Goal: Task Accomplishment & Management: Use online tool/utility

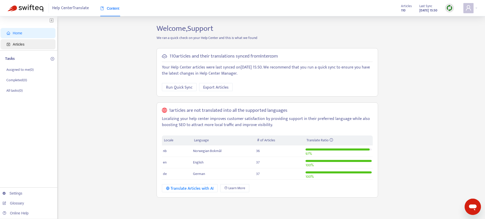
click at [23, 46] on span "Articles" at bounding box center [19, 44] width 12 height 4
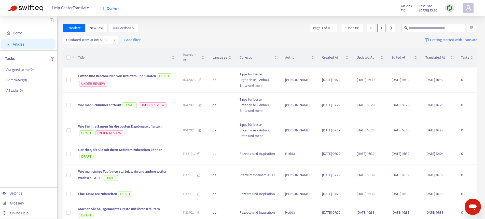
click at [449, 9] on img at bounding box center [449, 8] width 6 height 6
click at [456, 19] on link "Quick Sync" at bounding box center [460, 19] width 22 height 6
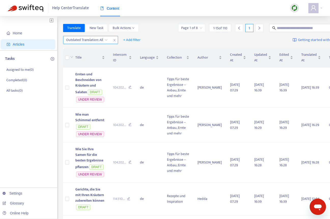
click at [115, 41] on icon "close" at bounding box center [114, 40] width 3 height 3
click at [106, 35] on div "+ Add filter Getting started with Translate" at bounding box center [204, 40] width 283 height 12
click at [293, 8] on img at bounding box center [295, 8] width 6 height 6
click at [301, 19] on link "Quick Sync" at bounding box center [305, 19] width 22 height 6
click at [22, 35] on span "Home" at bounding box center [17, 33] width 9 height 4
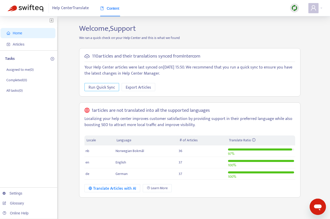
click at [95, 86] on span "Run Quick Sync" at bounding box center [102, 87] width 26 height 6
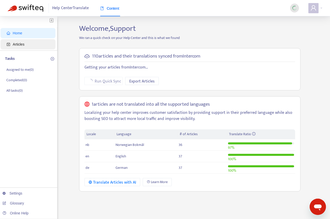
click at [23, 46] on span "Articles" at bounding box center [19, 44] width 12 height 4
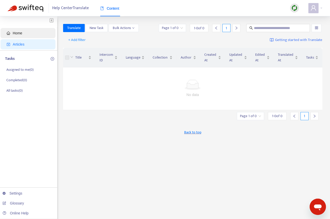
click at [21, 35] on span "Home" at bounding box center [17, 33] width 9 height 4
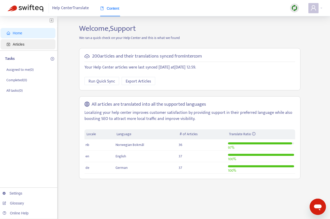
click at [17, 47] on span "Articles" at bounding box center [29, 44] width 45 height 10
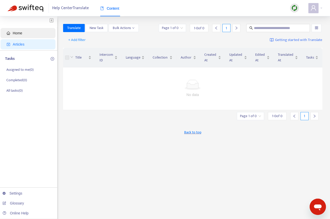
click at [23, 31] on span "Home" at bounding box center [29, 33] width 45 height 10
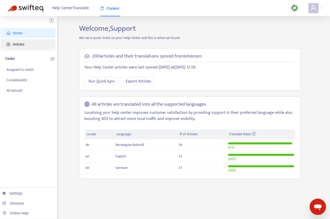
click at [21, 45] on span "Articles" at bounding box center [19, 44] width 12 height 4
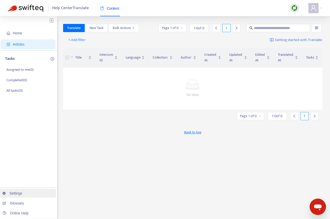
click at [17, 192] on link "Settings" at bounding box center [13, 193] width 20 height 4
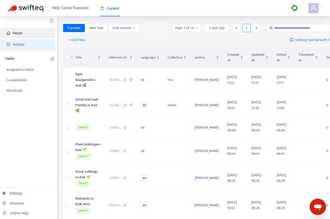
click at [22, 34] on span "Home" at bounding box center [17, 33] width 9 height 4
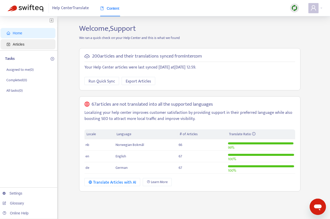
click at [16, 46] on span "Articles" at bounding box center [19, 44] width 12 height 4
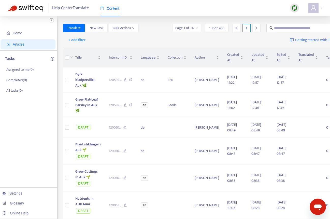
click at [293, 10] on img at bounding box center [295, 8] width 6 height 6
click at [308, 18] on link "Quick Sync" at bounding box center [305, 19] width 22 height 6
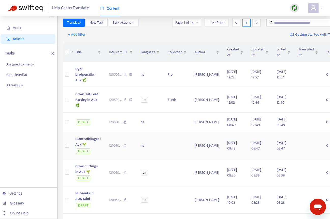
scroll to position [10, 0]
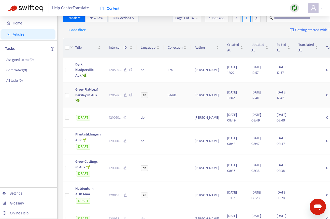
click at [93, 97] on span "Grow Flat-Leaf Parsley in Auk 🌿" at bounding box center [86, 95] width 23 height 17
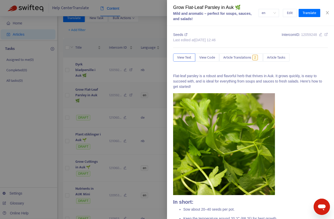
click at [93, 97] on div at bounding box center [167, 109] width 334 height 219
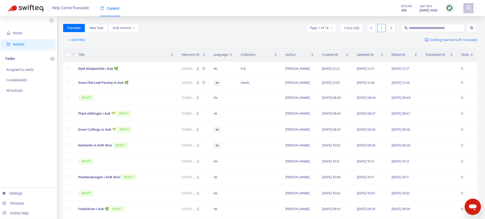
click at [334, 27] on input "search" at bounding box center [472, 28] width 4 height 8
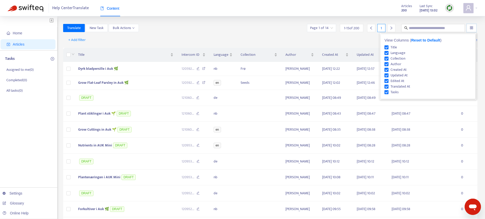
click at [334, 27] on input "search" at bounding box center [472, 28] width 4 height 8
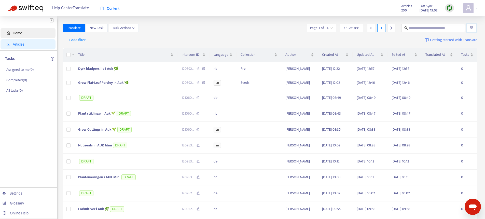
click at [21, 32] on span "Home" at bounding box center [17, 33] width 9 height 4
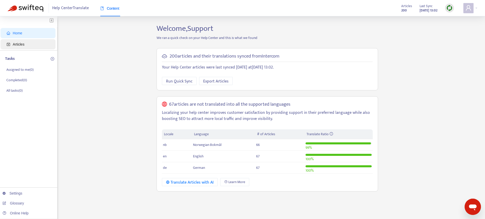
click at [22, 45] on span "Articles" at bounding box center [19, 44] width 12 height 4
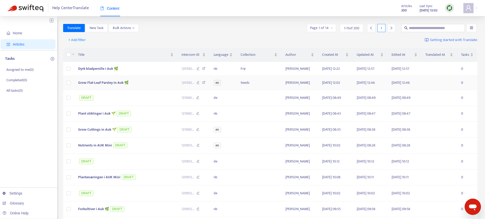
click at [71, 83] on td at bounding box center [68, 83] width 11 height 14
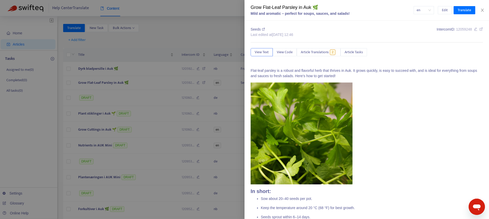
click at [74, 31] on div at bounding box center [244, 109] width 489 height 219
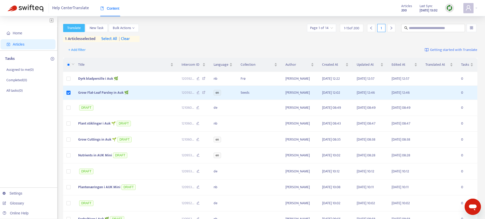
click at [74, 28] on span "Translate" at bounding box center [73, 28] width 13 height 6
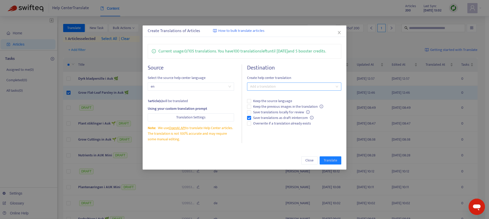
click at [275, 90] on div "Add a translation" at bounding box center [294, 87] width 94 height 8
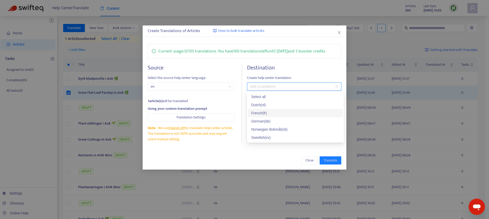
click at [264, 112] on div "French ( fr )" at bounding box center [295, 113] width 89 height 6
click at [265, 103] on div "Dutch ( nl )" at bounding box center [295, 105] width 89 height 6
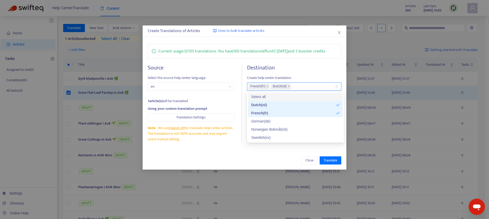
click at [309, 70] on h4 "Destination" at bounding box center [294, 67] width 94 height 7
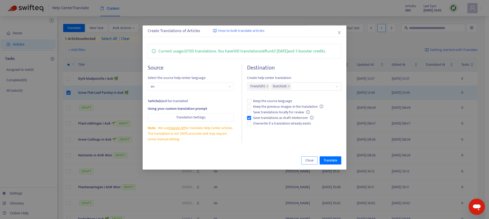
click at [304, 161] on button "Close" at bounding box center [309, 160] width 16 height 8
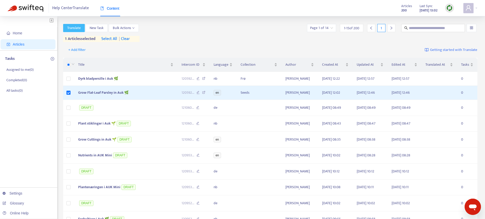
click at [76, 30] on span "Translate" at bounding box center [73, 28] width 13 height 6
click at [79, 29] on span "Translate" at bounding box center [73, 28] width 13 height 6
click at [130, 38] on span "| clear" at bounding box center [123, 39] width 13 height 6
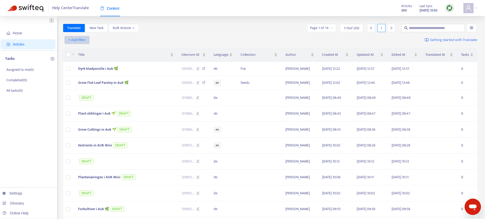
click at [78, 39] on span "+ Add filter" at bounding box center [77, 40] width 18 height 6
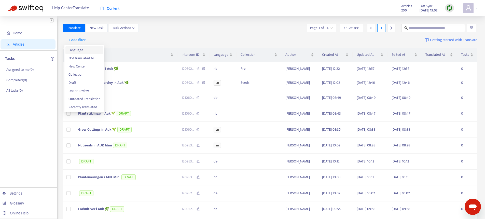
click at [84, 51] on span "Language" at bounding box center [84, 50] width 32 height 6
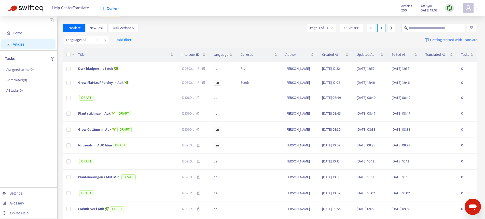
click at [93, 39] on div at bounding box center [79, 40] width 31 height 6
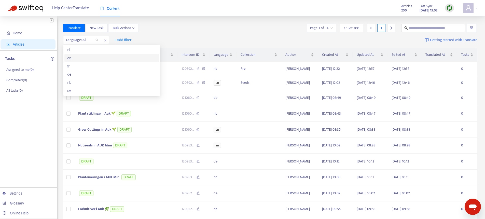
click at [83, 58] on div "en" at bounding box center [111, 58] width 89 height 6
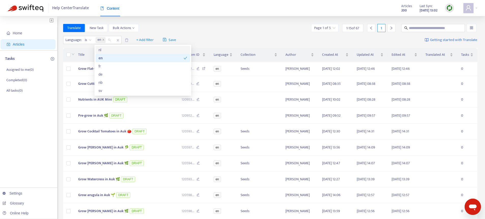
click at [203, 28] on div "Translate New Task Bulk Actions Page 1 of 5 1 - 15 of 67 1" at bounding box center [270, 28] width 415 height 8
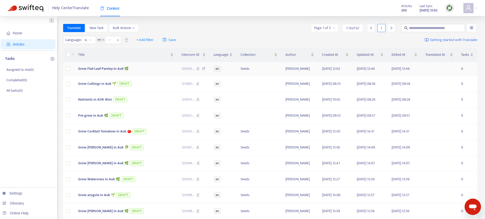
click at [89, 66] on span "Grow Flat-Leaf Parsley in Auk 🌿" at bounding box center [103, 69] width 50 height 6
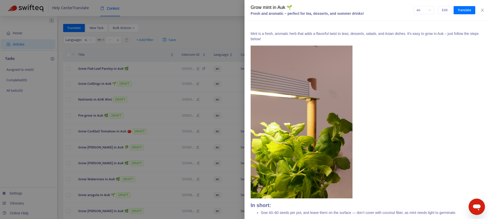
scroll to position [179, 0]
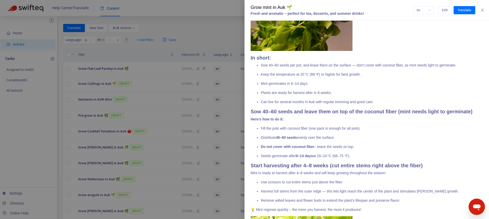
click at [24, 72] on div at bounding box center [244, 109] width 489 height 219
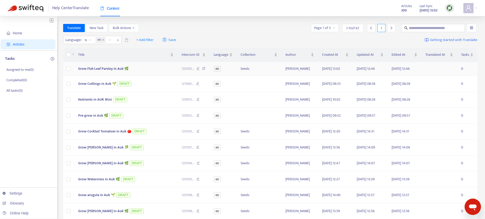
click at [109, 69] on span "Grow Flat-Leaf Parsley in Auk 🌿" at bounding box center [103, 69] width 50 height 6
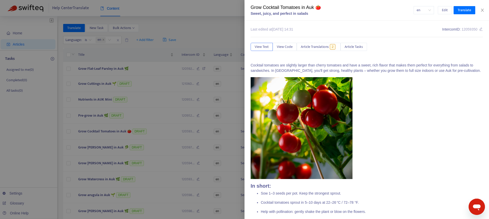
click at [201, 31] on div at bounding box center [244, 109] width 489 height 219
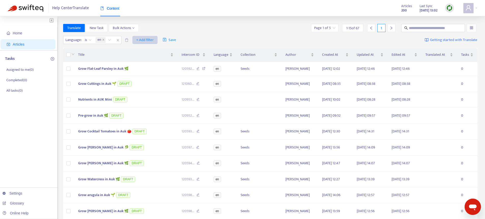
click at [139, 39] on span "+ Add filter" at bounding box center [145, 40] width 18 height 6
click at [147, 76] on span "Draft" at bounding box center [153, 75] width 32 height 6
click at [138, 43] on div "Click to sort ascending" at bounding box center [125, 44] width 40 height 9
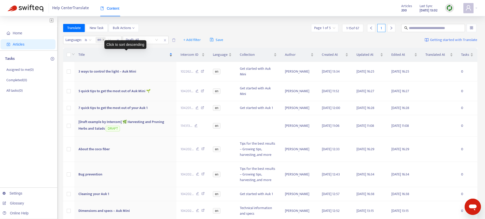
click at [131, 54] on span "Title" at bounding box center [123, 55] width 90 height 6
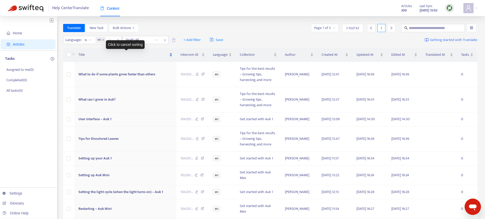
click at [129, 57] on span "Title" at bounding box center [123, 55] width 90 height 6
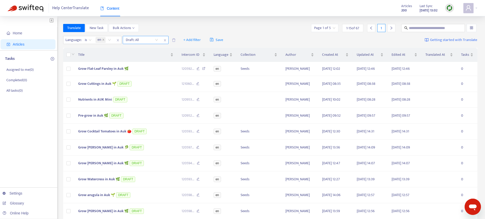
click at [147, 39] on input "search" at bounding box center [142, 40] width 32 height 8
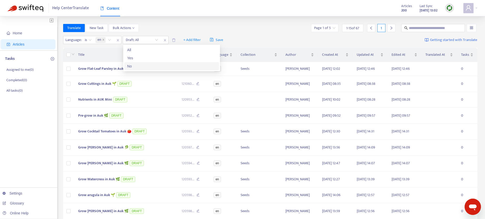
click at [132, 70] on div "No" at bounding box center [171, 66] width 95 height 8
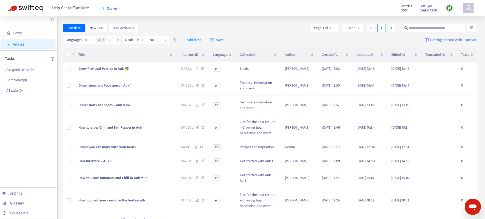
click at [184, 13] on div "Help Center Translate Content Articles 200 Last Sync Aug 28, 2025 13:02" at bounding box center [242, 8] width 485 height 16
click at [104, 90] on td "Dimensions and tech specs – Auk 1" at bounding box center [125, 86] width 102 height 20
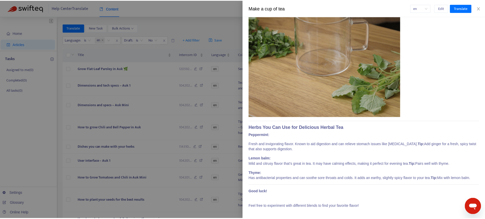
scroll to position [0, 0]
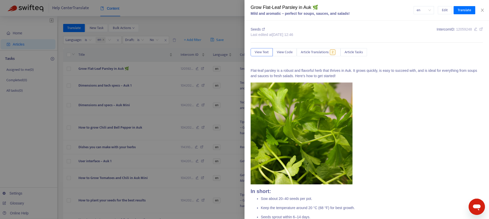
click at [187, 25] on div at bounding box center [244, 109] width 489 height 219
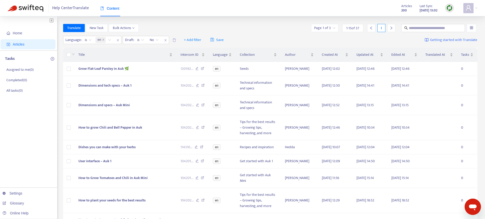
click at [392, 26] on icon "right" at bounding box center [392, 28] width 4 height 4
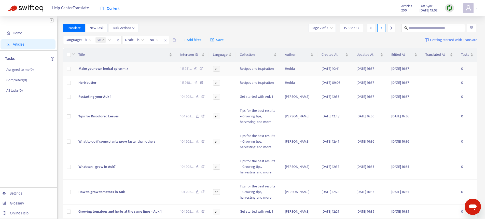
click at [92, 68] on span "Make your own herbal spice mix" at bounding box center [103, 69] width 50 height 6
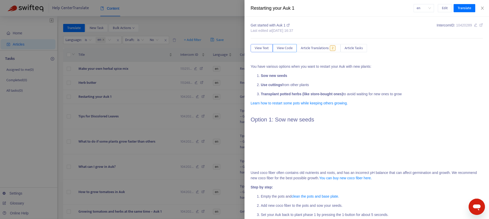
click at [286, 47] on span "View Code" at bounding box center [285, 48] width 16 height 6
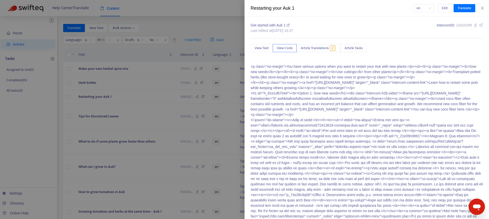
click at [308, 82] on p "<p class="no-margin">You have various options when you want to restart your Auk…" at bounding box center [367, 157] width 232 height 187
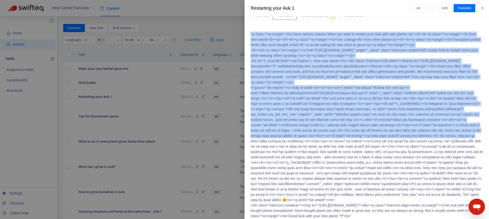
scroll to position [73, 0]
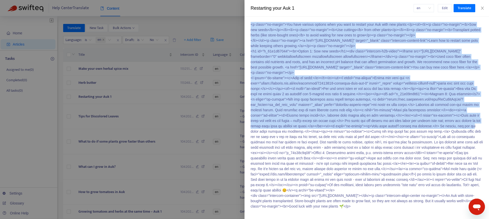
drag, startPoint x: 251, startPoint y: 66, endPoint x: 391, endPoint y: 202, distance: 194.8
click at [391, 202] on p "<p class="no-margin">You have various options when you want to restart your Auk…" at bounding box center [367, 115] width 232 height 187
copy p "<p class="no-margin">You have various options when you want to restart your Auk…"
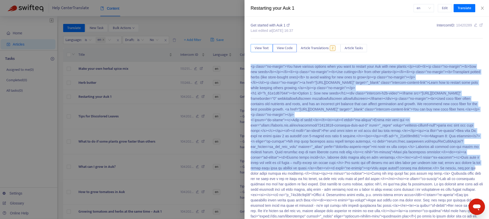
click at [256, 48] on span "View Text" at bounding box center [262, 48] width 14 height 6
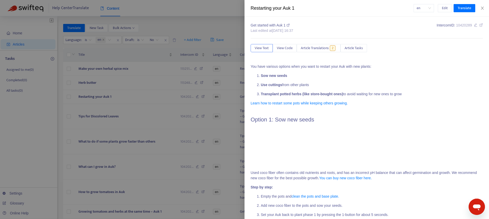
click at [253, 64] on p "You have various options when you want to restart your Auk with new plants:" at bounding box center [367, 66] width 232 height 5
click at [253, 65] on p "You have various options when you want to restart your Auk with new plants:" at bounding box center [367, 66] width 232 height 5
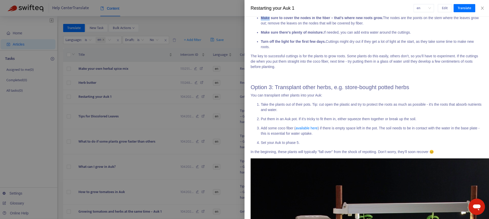
scroll to position [184, 0]
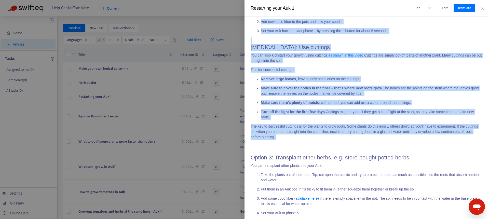
drag, startPoint x: 253, startPoint y: 65, endPoint x: 350, endPoint y: 136, distance: 119.9
click at [350, 136] on span "You have various options when you want to restart your Auk with new plants: Sow…" at bounding box center [367, 172] width 232 height 584
copy span "You have various options when you want to restart your Auk with new plants: Sow…"
click at [359, 114] on p "Turn off the light for the first few days. Cuttings might dry out if they get a…" at bounding box center [372, 114] width 222 height 11
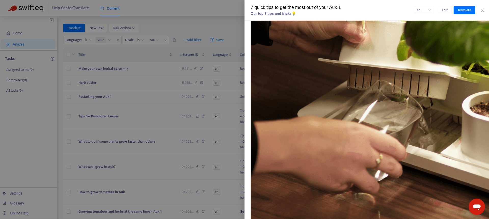
scroll to position [0, 0]
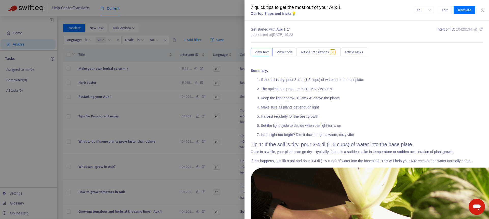
click at [234, 10] on div at bounding box center [244, 109] width 489 height 219
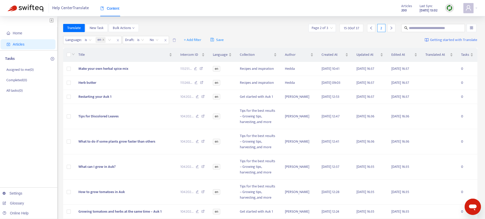
click at [392, 32] on div at bounding box center [391, 28] width 8 height 8
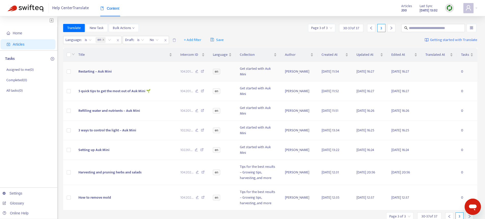
click at [111, 72] on span "Restarting – Auk Mini" at bounding box center [94, 71] width 33 height 6
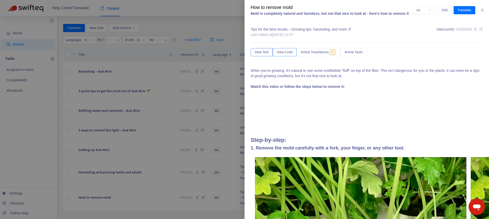
click at [286, 52] on span "View Code" at bounding box center [285, 52] width 16 height 6
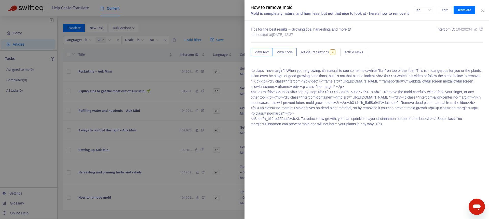
click at [261, 53] on span "View Text" at bounding box center [262, 52] width 14 height 6
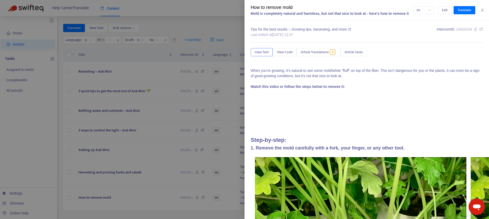
click at [255, 71] on p "When you’re growing, it’s natural to see some mold/white "fluff" on top of the …" at bounding box center [367, 78] width 232 height 21
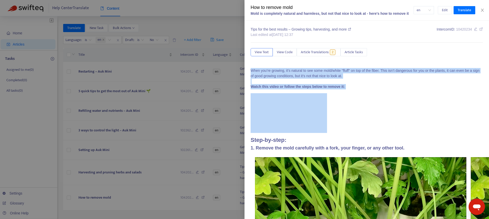
drag, startPoint x: 255, startPoint y: 71, endPoint x: 389, endPoint y: 128, distance: 145.1
copy span "When you’re growing, it’s natural to see some mold/white "fluff" on top of the …"
click at [255, 70] on p "When you’re growing, it’s natural to see some mold/white "fluff" on top of the …" at bounding box center [367, 78] width 232 height 21
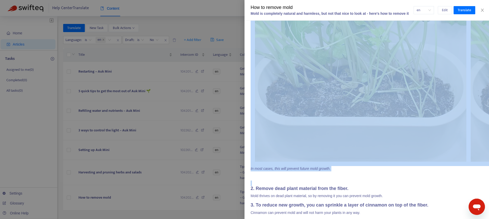
scroll to position [209, 0]
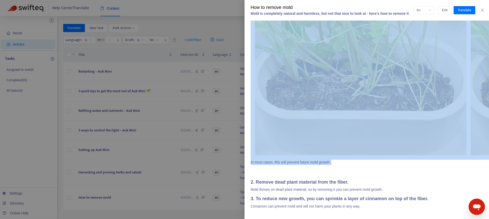
drag, startPoint x: 255, startPoint y: 70, endPoint x: 351, endPoint y: 158, distance: 130.3
click at [351, 158] on span "When you’re growing, it’s natural to see some mold/white "fluff" on top of the …" at bounding box center [367, 35] width 232 height 347
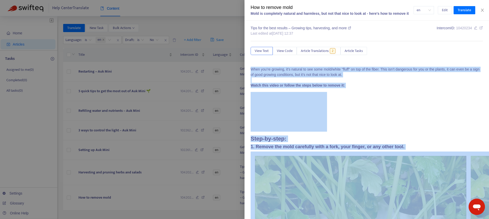
scroll to position [0, 0]
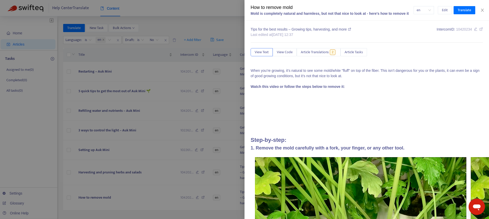
click at [257, 6] on div "How to remove mold" at bounding box center [332, 7] width 163 height 7
drag, startPoint x: 257, startPoint y: 6, endPoint x: 289, endPoint y: 6, distance: 32.1
click at [289, 6] on div "How to remove mold" at bounding box center [332, 7] width 163 height 7
copy div "How to remove mold"
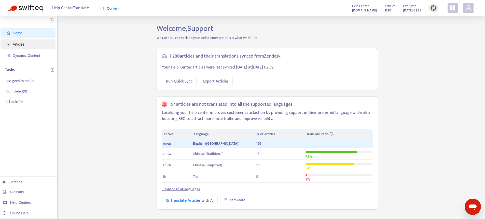
click at [22, 44] on span "Articles" at bounding box center [19, 44] width 12 height 4
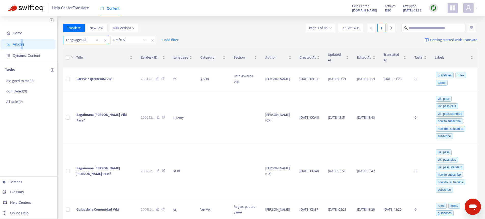
click at [79, 40] on div at bounding box center [79, 40] width 31 height 6
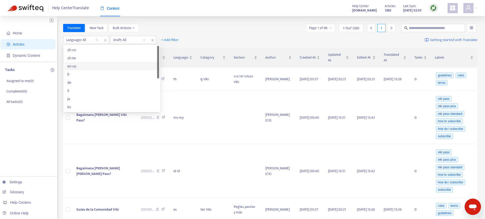
click at [73, 67] on div "en-us" at bounding box center [111, 66] width 89 height 6
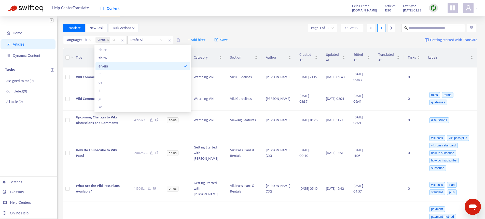
click at [226, 13] on div "Help Center Translate Content Help Center [DOMAIN_NAME] Articles 1280 Last Sync…" at bounding box center [242, 8] width 485 height 16
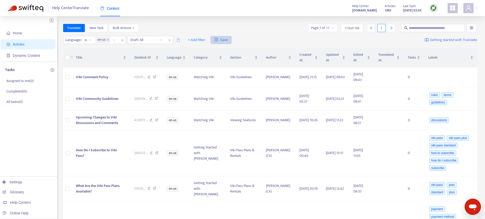
click at [212, 39] on button "Save" at bounding box center [221, 40] width 21 height 8
click at [194, 39] on span "+ Add filter" at bounding box center [197, 40] width 18 height 6
click at [85, 76] on span "Viki Comment Policy" at bounding box center [92, 77] width 32 height 6
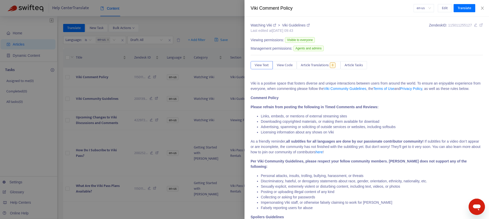
click at [67, 78] on div at bounding box center [244, 109] width 489 height 219
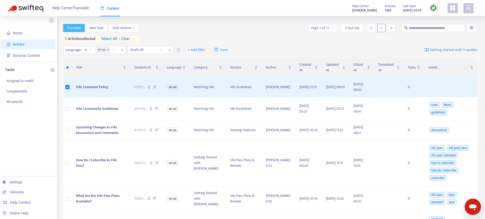
click at [81, 30] on button "Translate" at bounding box center [74, 28] width 22 height 8
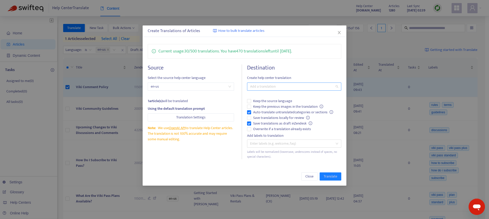
click at [256, 87] on div at bounding box center [291, 87] width 87 height 6
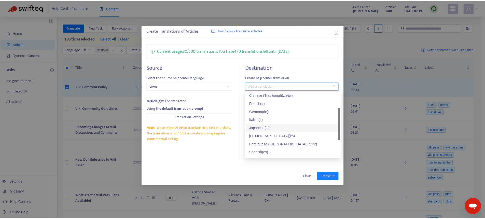
scroll to position [41, 0]
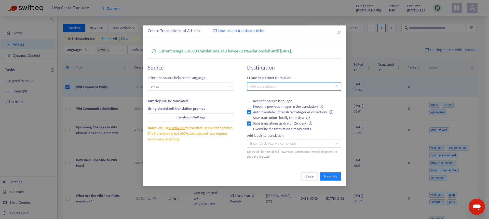
click at [284, 87] on div at bounding box center [291, 87] width 87 height 6
click at [88, 62] on div "Create Translations of Articles How to bulk translate articles Current usage: 3…" at bounding box center [244, 109] width 489 height 219
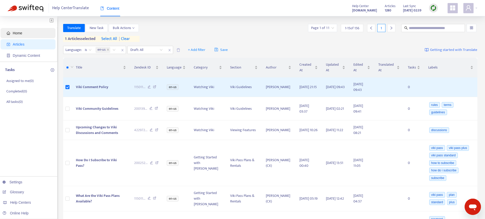
click at [22, 38] on span "Home" at bounding box center [29, 33] width 45 height 10
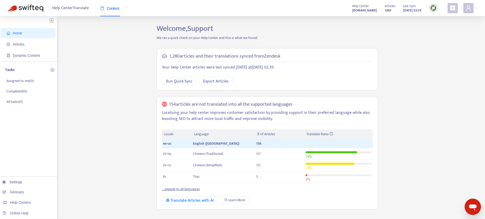
click at [175, 188] on link "... expand to all languages" at bounding box center [181, 189] width 38 height 6
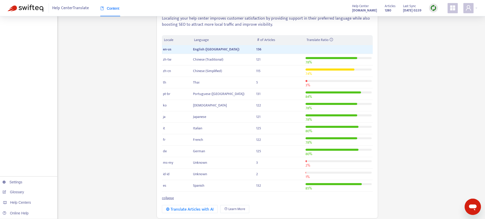
scroll to position [103, 0]
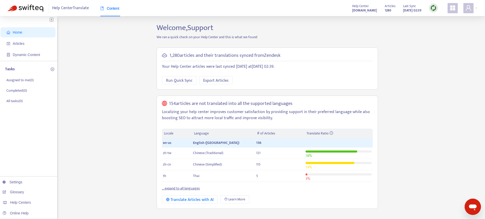
scroll to position [1, 0]
click at [175, 188] on link "... expand to all languages" at bounding box center [181, 188] width 38 height 6
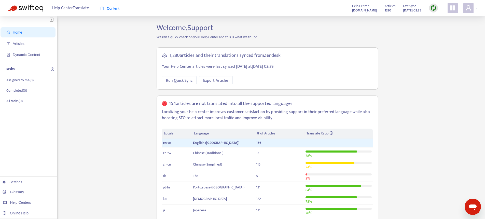
scroll to position [0, 0]
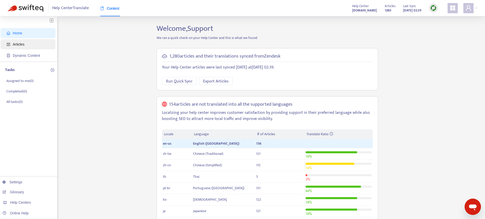
click at [23, 42] on span "Articles" at bounding box center [19, 44] width 12 height 4
